Goal: Information Seeking & Learning: Understand process/instructions

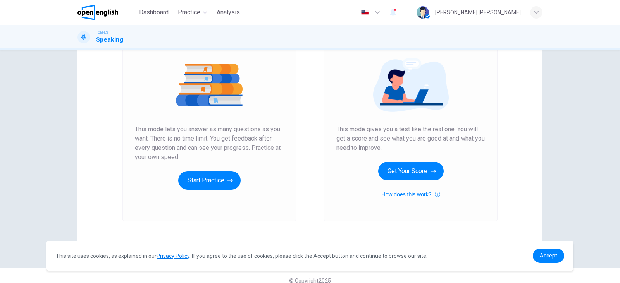
scroll to position [92, 0]
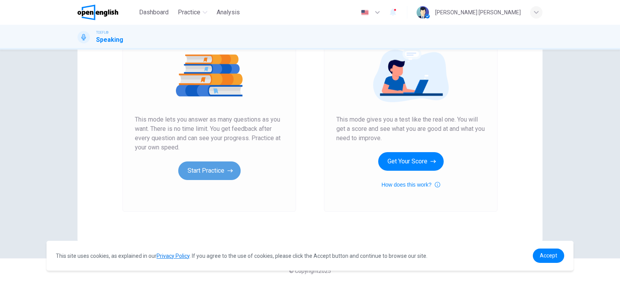
click at [205, 172] on button "Start Practice" at bounding box center [209, 171] width 62 height 19
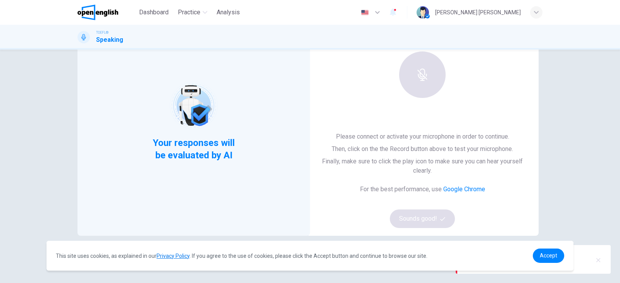
scroll to position [78, 0]
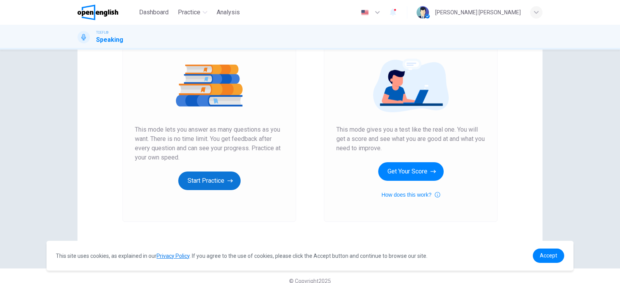
scroll to position [92, 0]
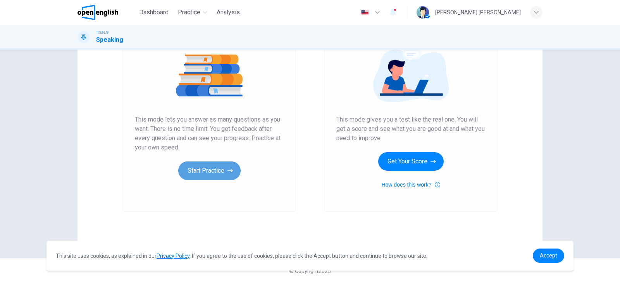
click at [229, 169] on icon "button" at bounding box center [230, 171] width 5 height 8
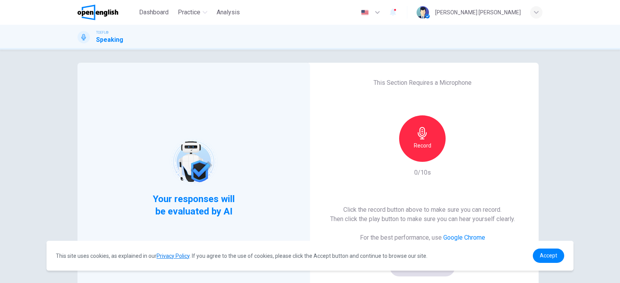
scroll to position [0, 0]
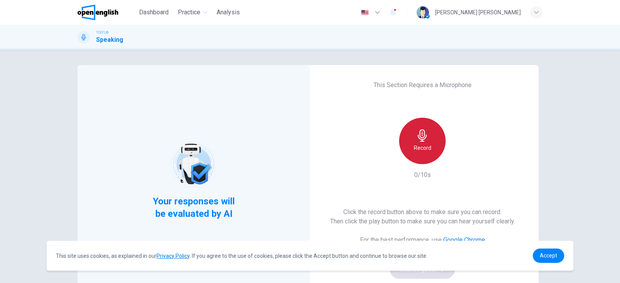
click at [418, 135] on icon "button" at bounding box center [423, 136] width 12 height 12
